Goal: Task Accomplishment & Management: Manage account settings

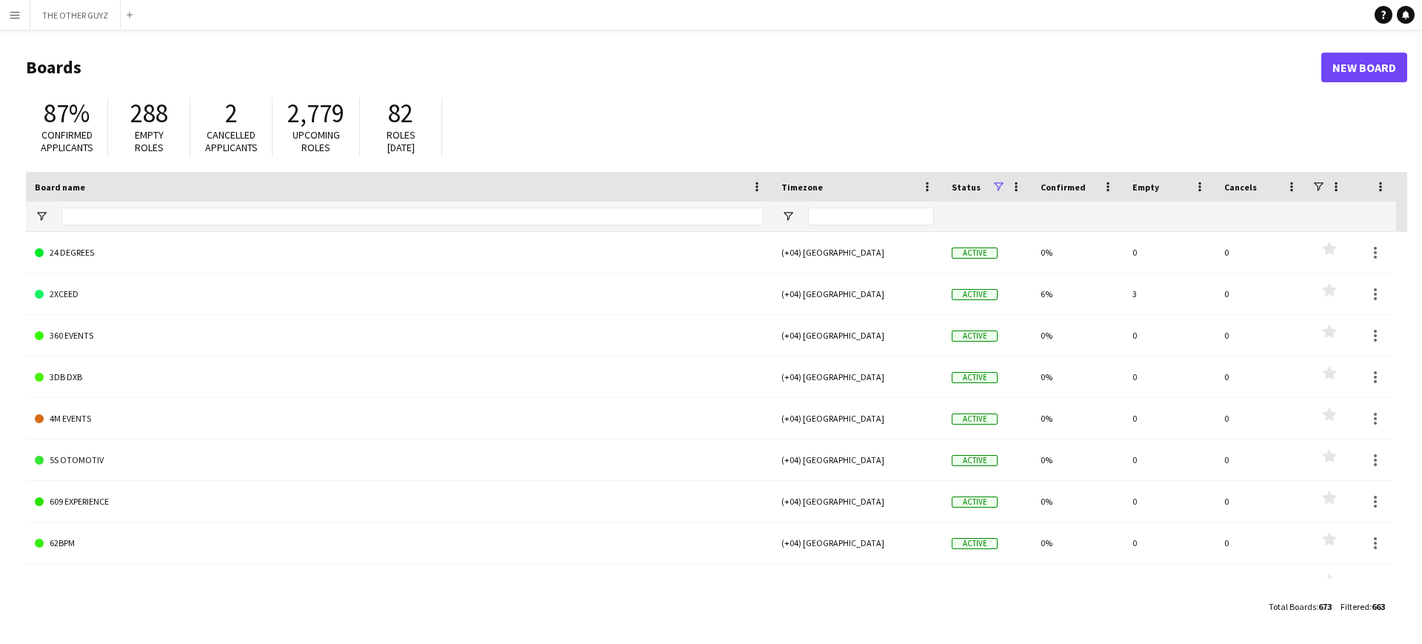
click at [18, 14] on app-icon "Menu" at bounding box center [15, 15] width 12 height 12
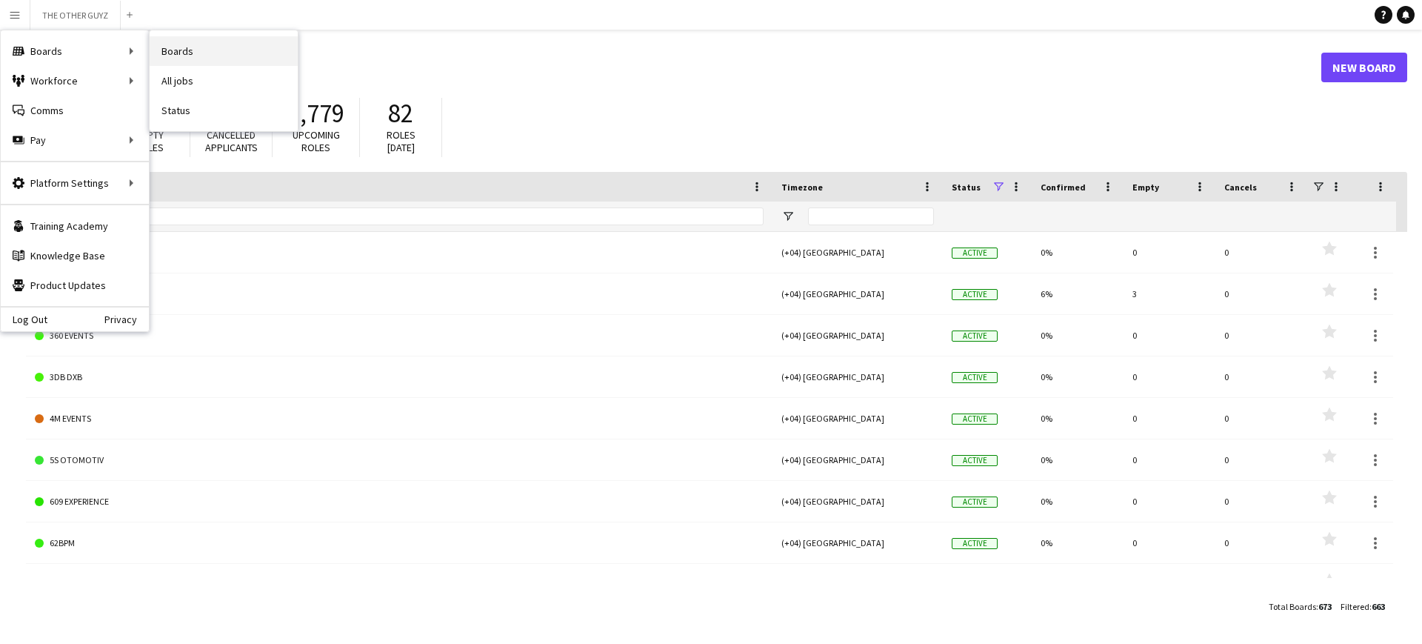
click at [210, 47] on link "Boards" at bounding box center [224, 51] width 148 height 30
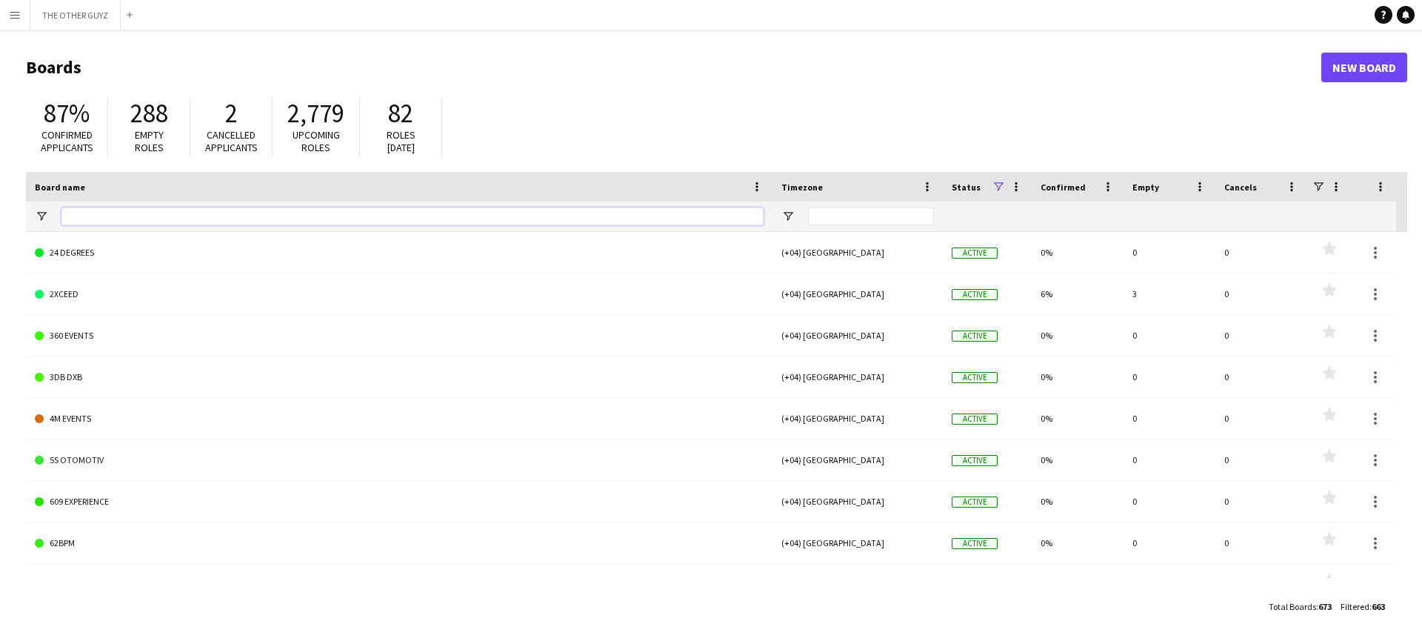
click at [407, 211] on input "Board name Filter Input" at bounding box center [412, 216] width 702 height 18
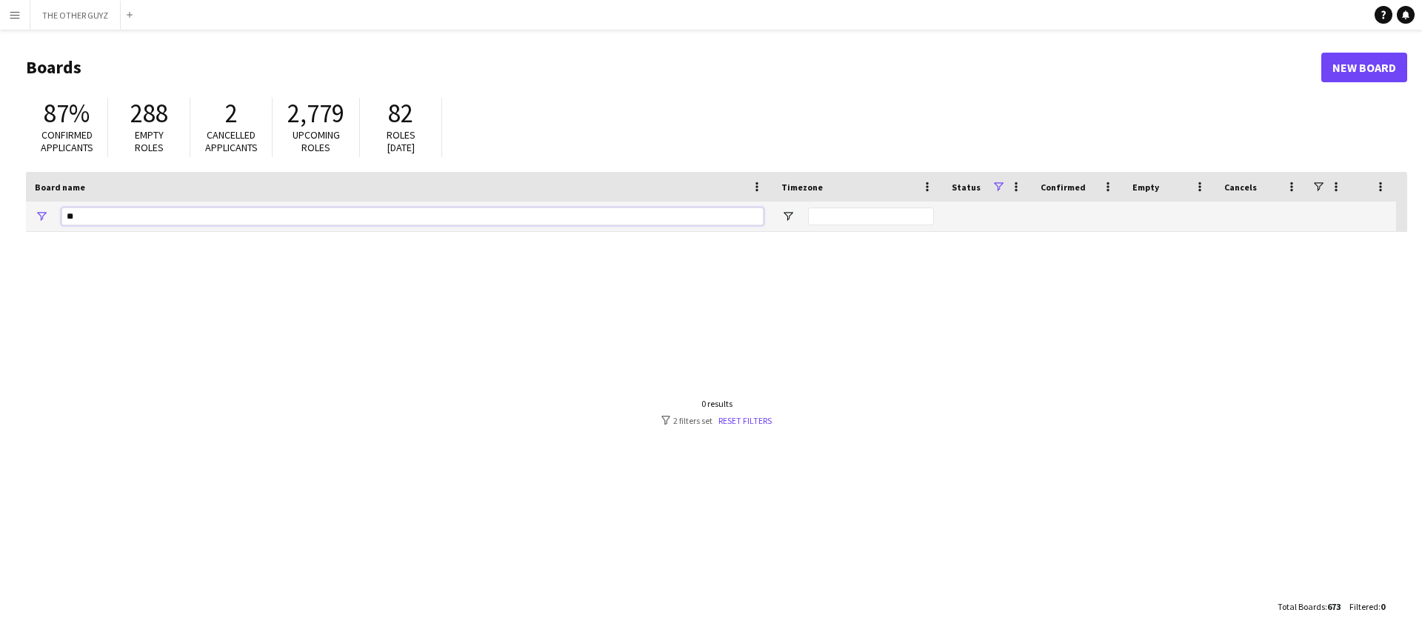
type input "*"
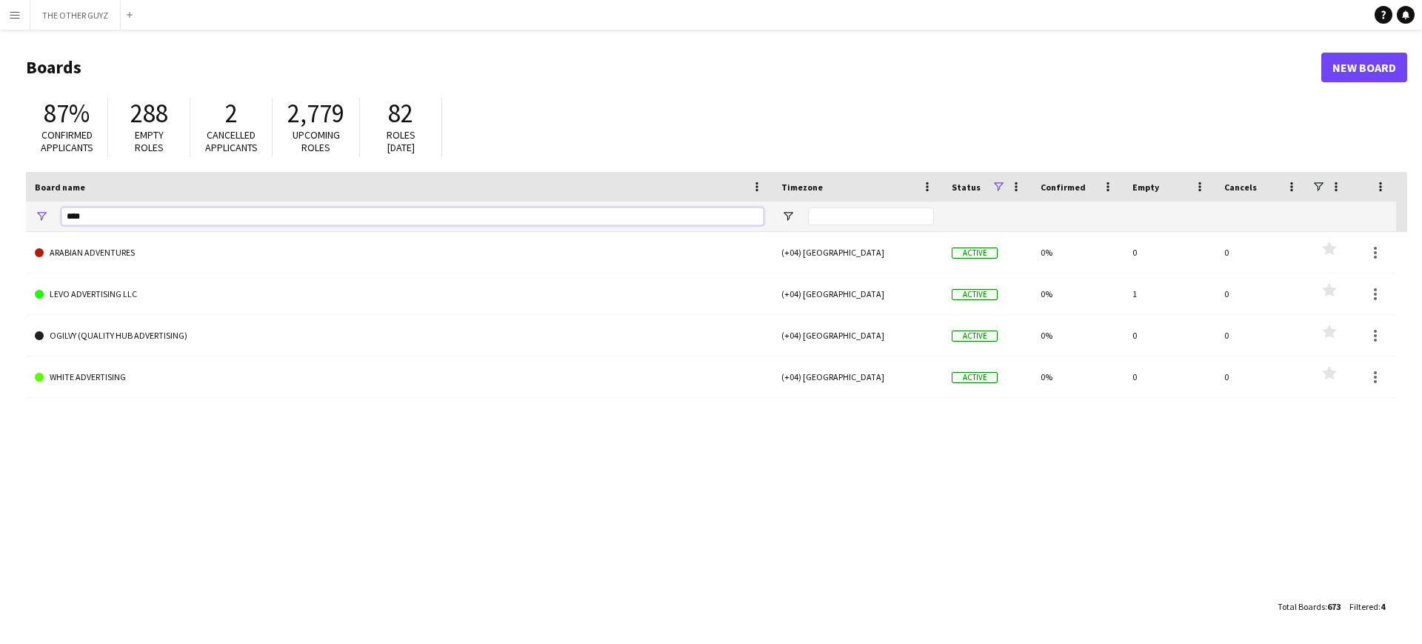
type input "****"
click at [9, 13] on app-icon "Menu" at bounding box center [15, 15] width 12 height 12
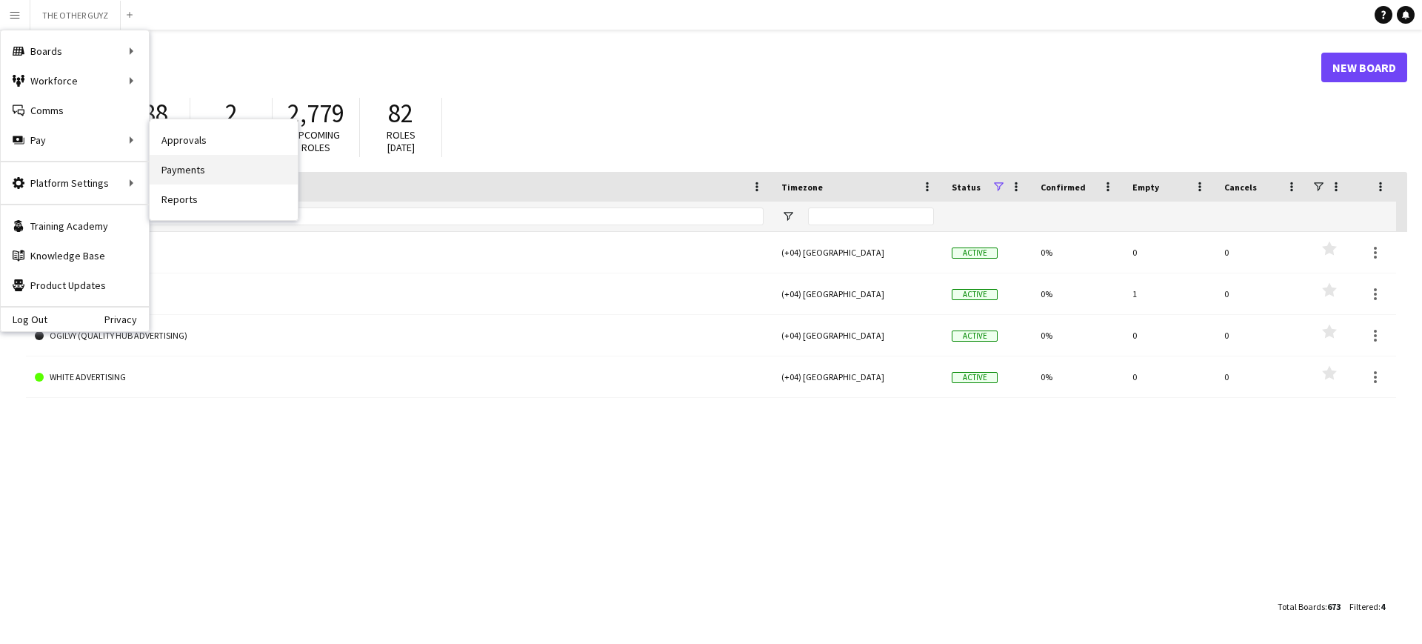
click at [208, 167] on link "Payments" at bounding box center [224, 170] width 148 height 30
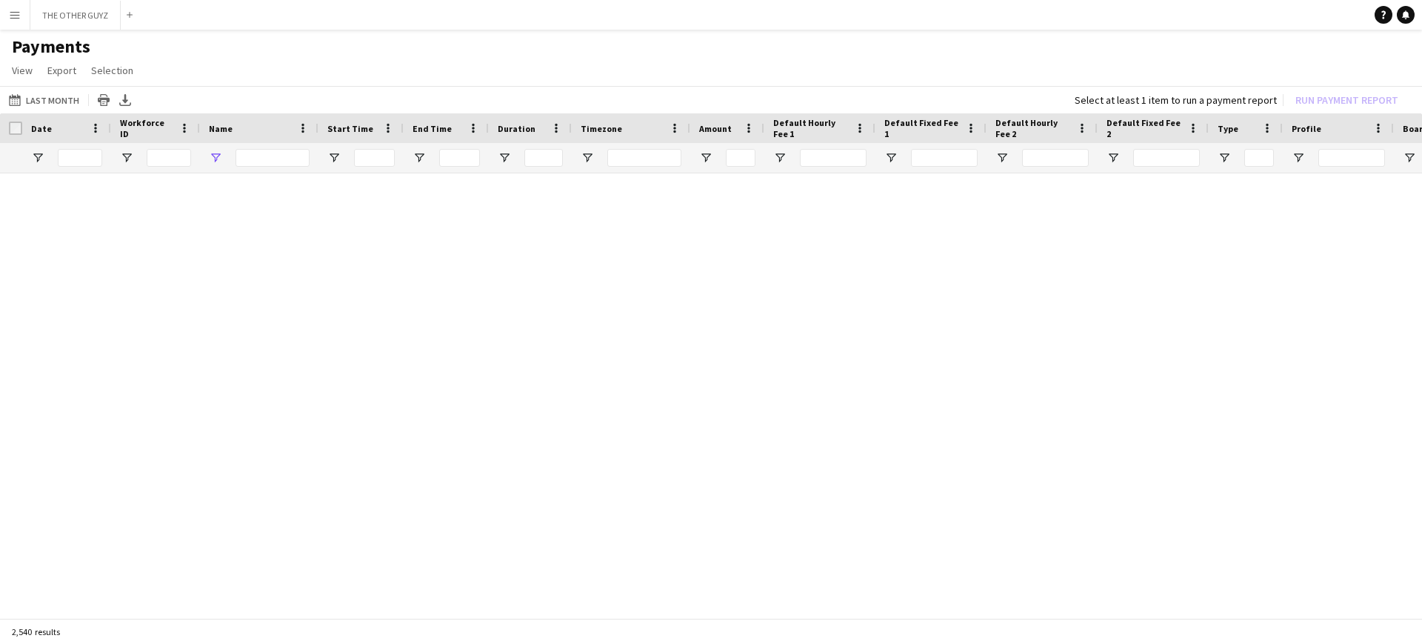
type input "*******"
click at [747, 404] on link "Reset filters" at bounding box center [737, 405] width 53 height 11
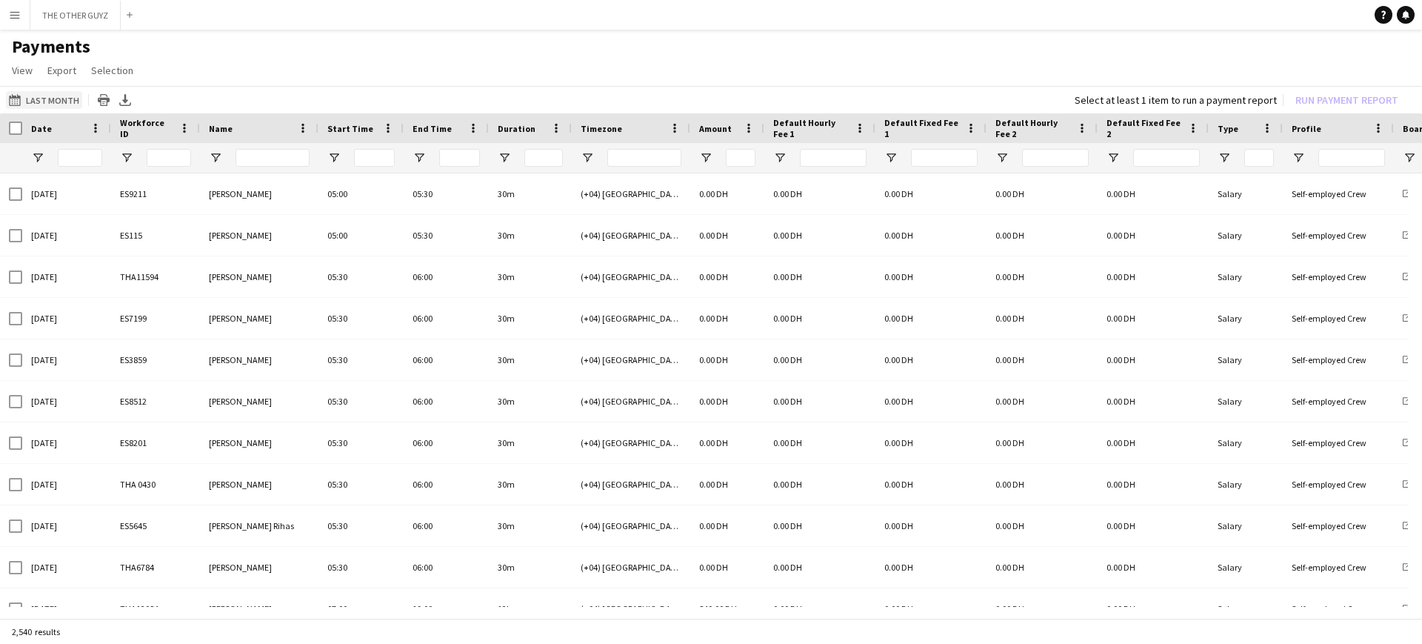
click at [44, 99] on button "Last Month Last Month" at bounding box center [44, 100] width 76 height 18
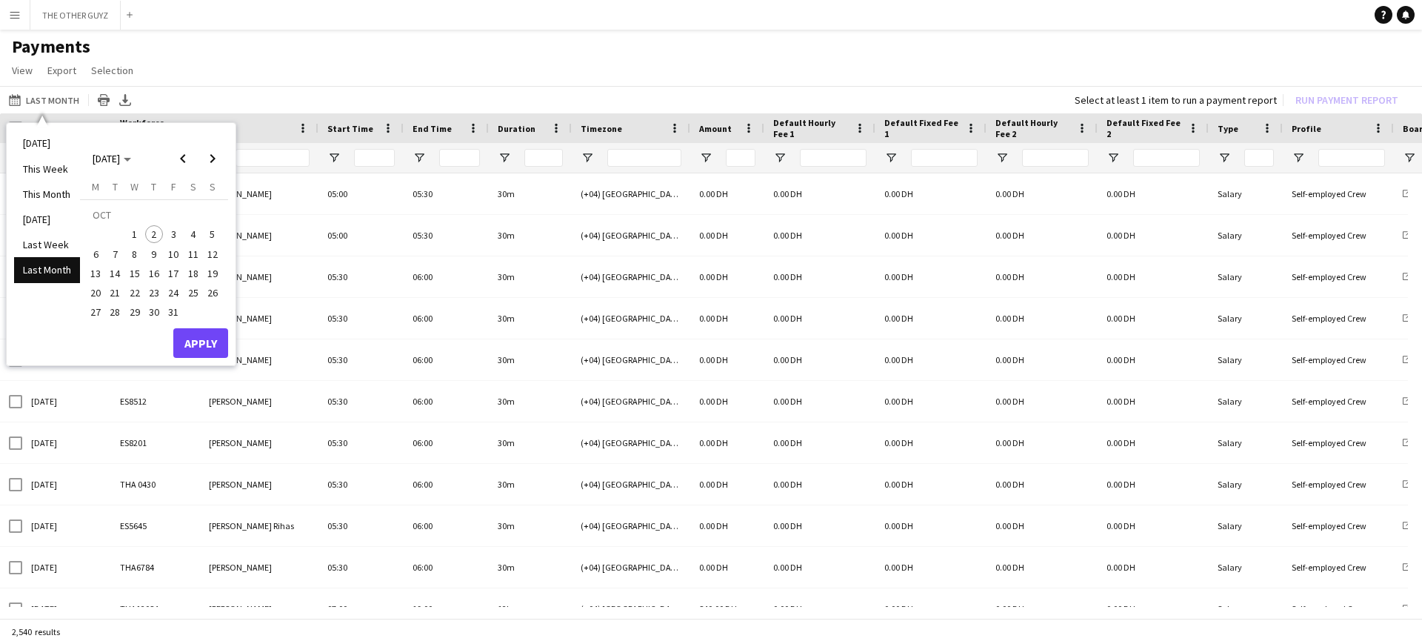
click at [245, 63] on app-page-menu "View Customise view Customise filters Reset Filters Reset View Reset All Export…" at bounding box center [711, 72] width 1422 height 28
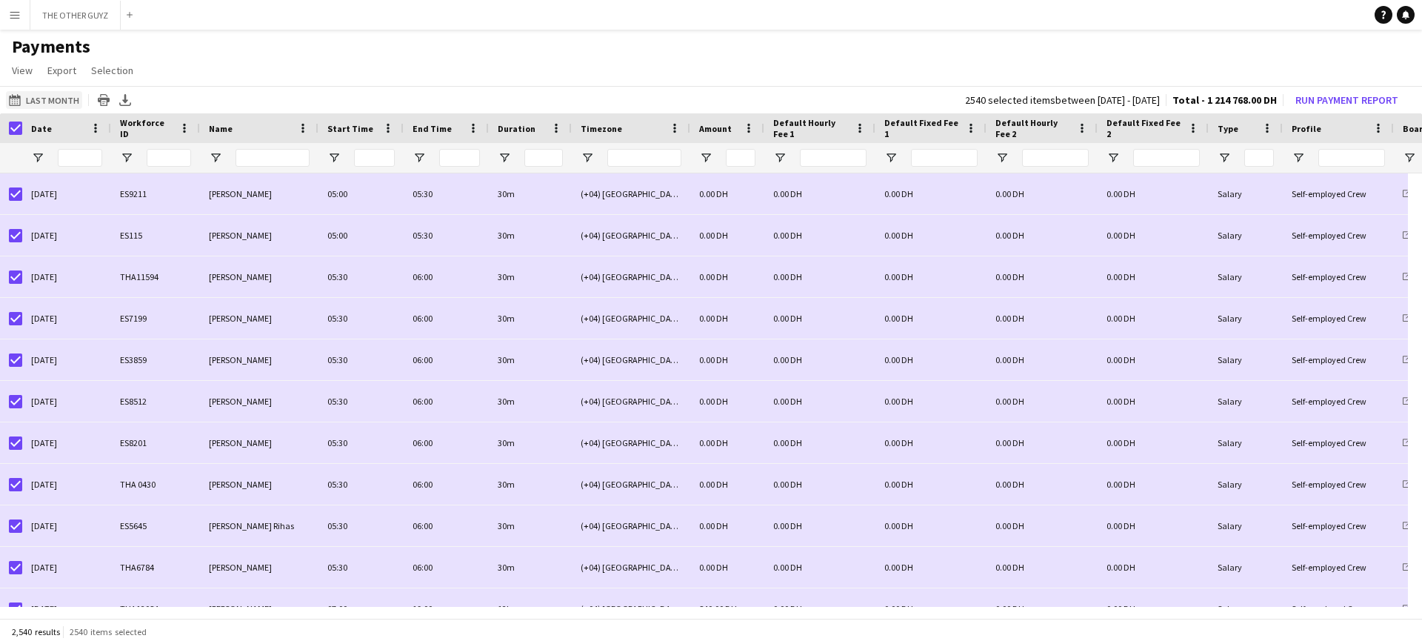
click at [44, 94] on button "Last Month Last Month" at bounding box center [44, 100] width 76 height 18
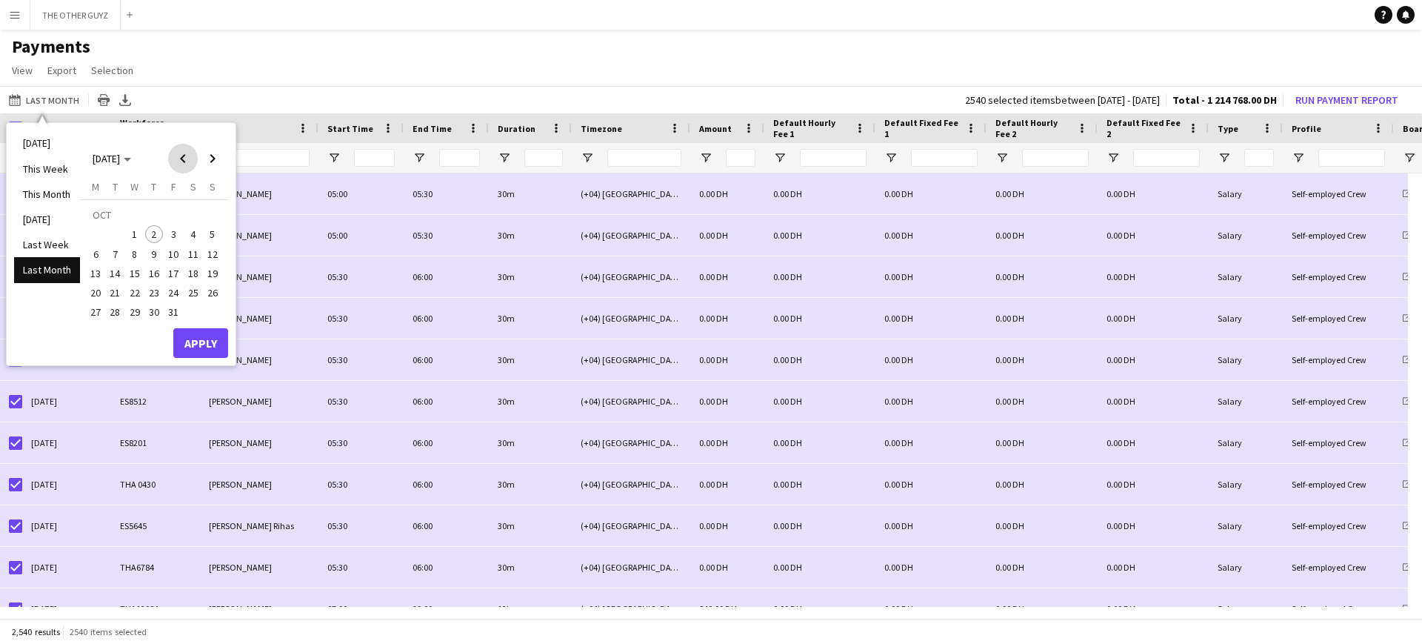
click at [184, 158] on span "Previous month" at bounding box center [183, 159] width 30 height 30
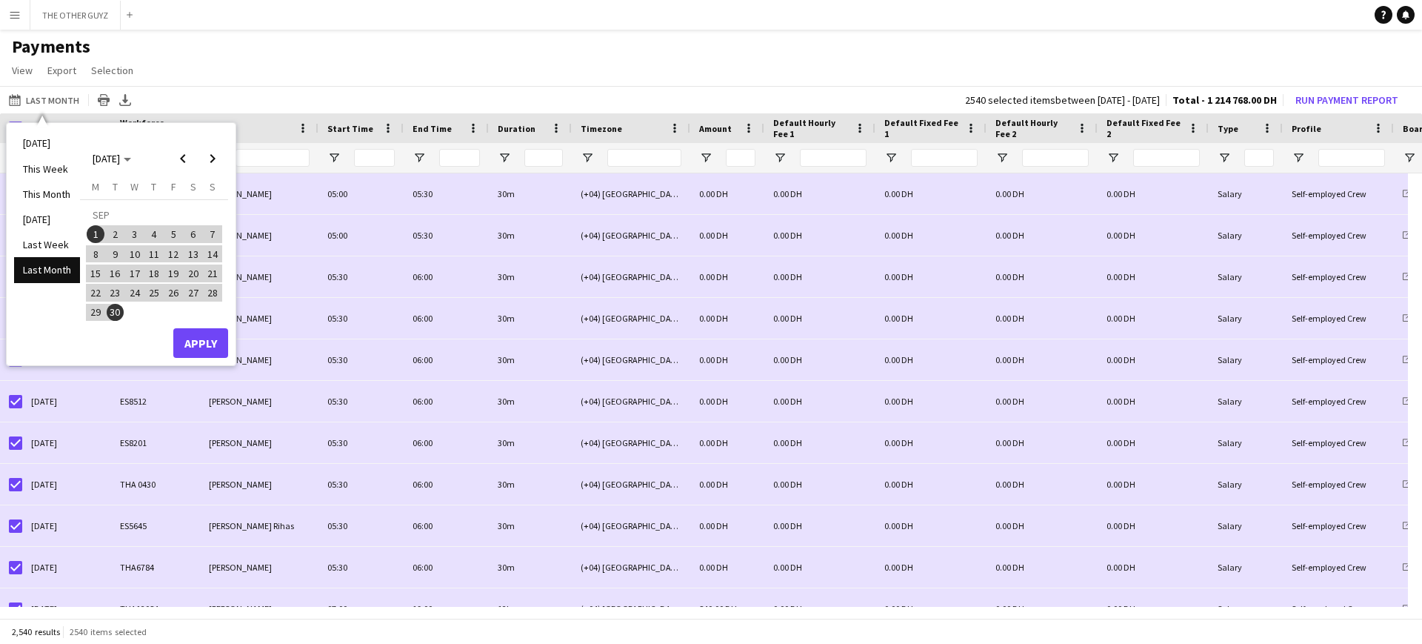
click at [91, 236] on span "1" at bounding box center [96, 234] width 18 height 18
click at [112, 309] on span "30" at bounding box center [116, 313] width 18 height 18
click at [215, 342] on button "Apply" at bounding box center [200, 343] width 55 height 30
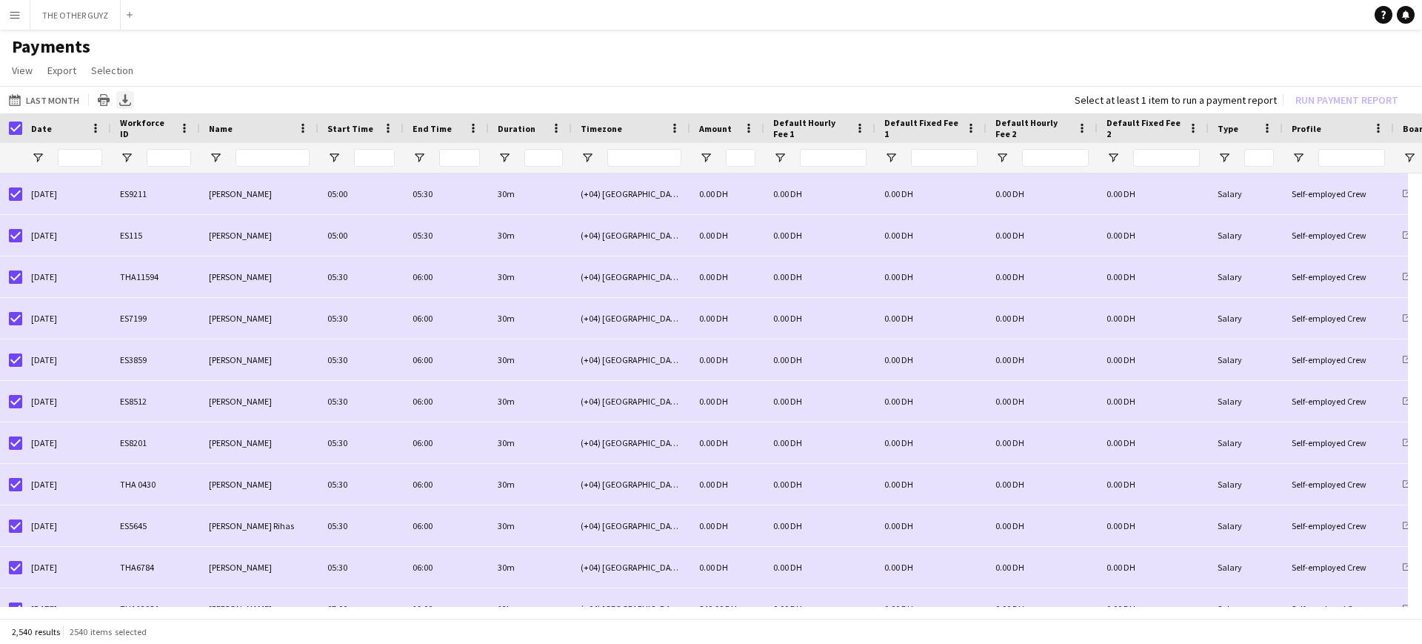
click at [122, 100] on icon at bounding box center [125, 98] width 6 height 9
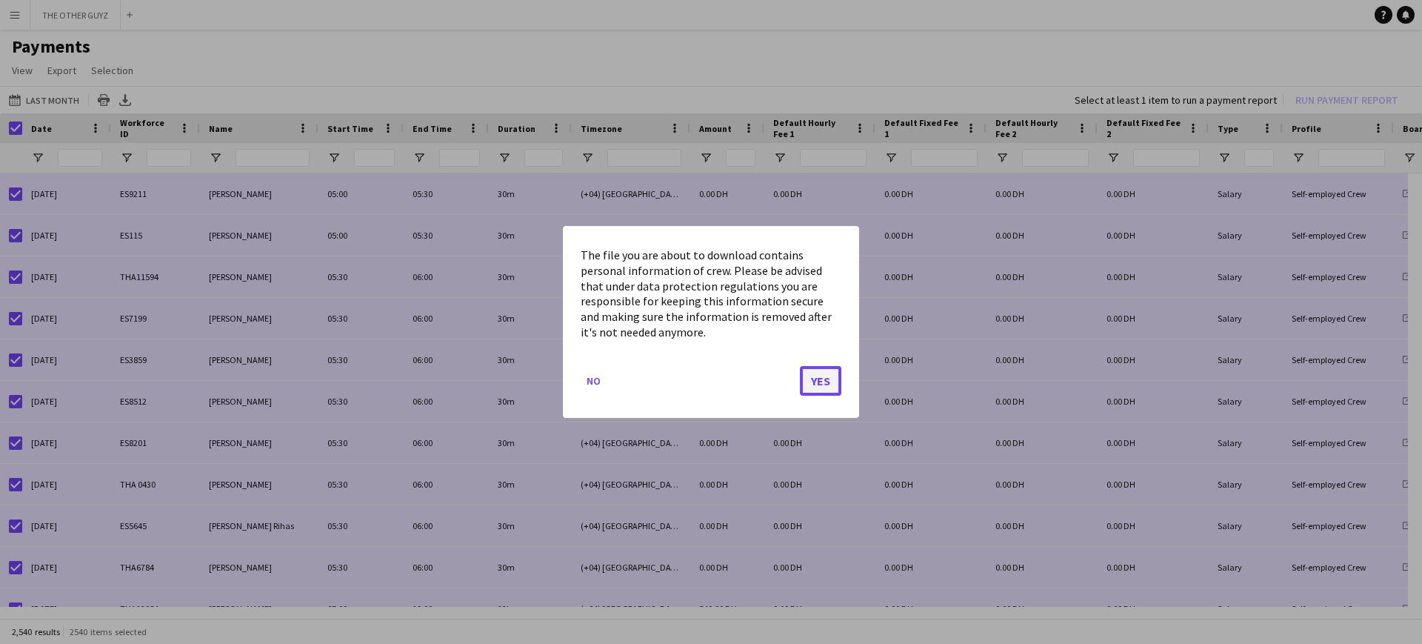
click at [805, 376] on button "Yes" at bounding box center [820, 381] width 41 height 30
